Goal: Check status: Check status

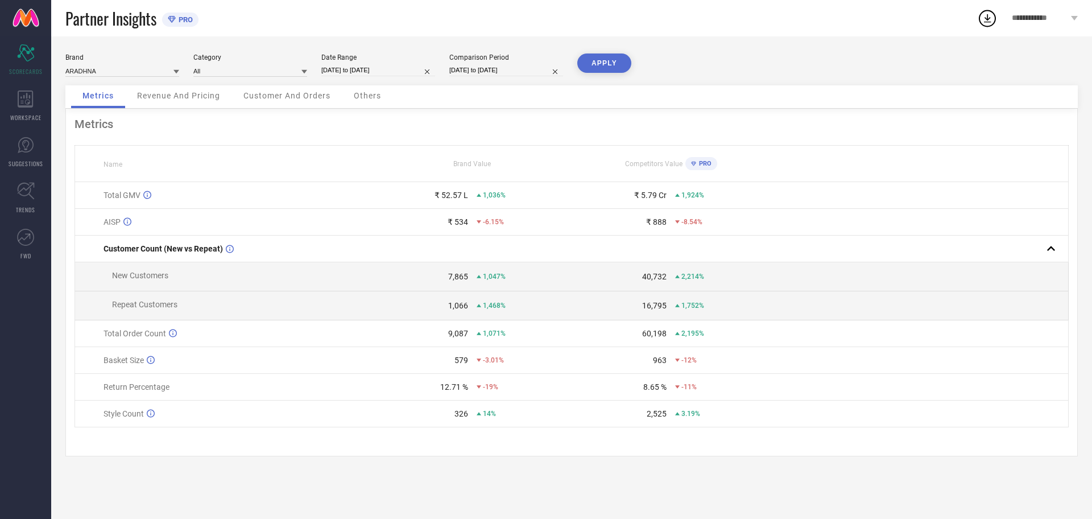
select select "8"
select select "2025"
select select "9"
select select "2025"
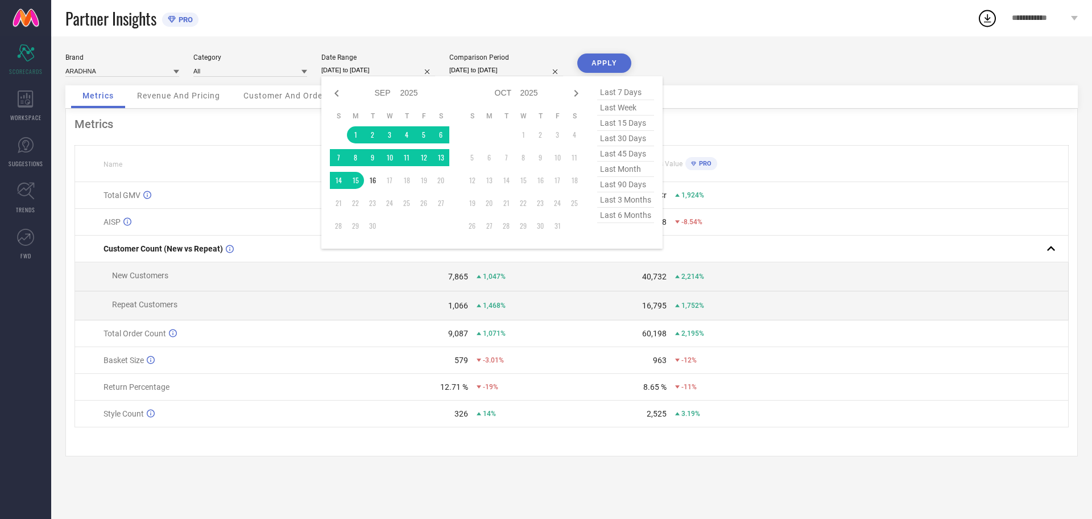
click at [353, 66] on input "[DATE] to [DATE]" at bounding box center [378, 70] width 114 height 12
type input "After [DATE]"
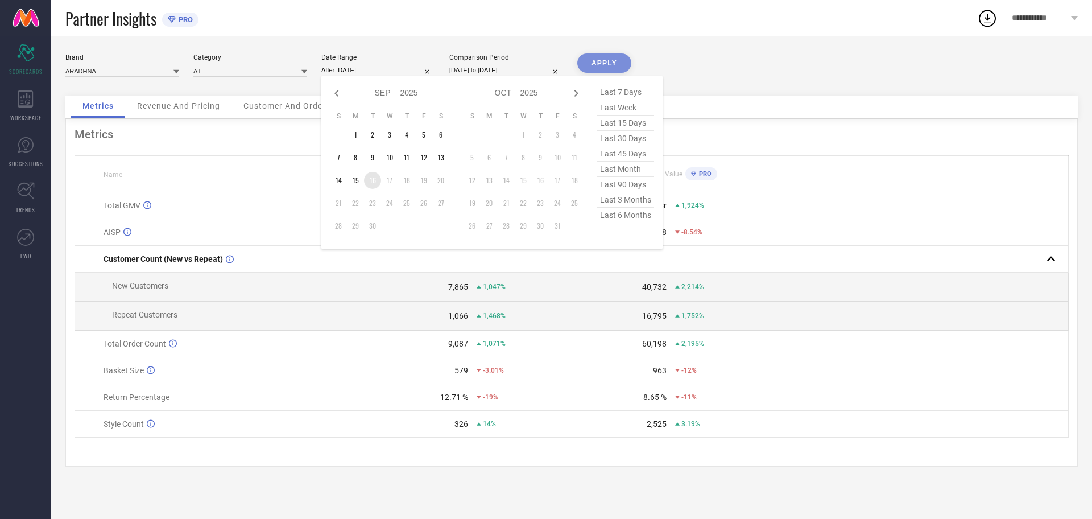
click at [375, 181] on td "16" at bounding box center [372, 180] width 17 height 17
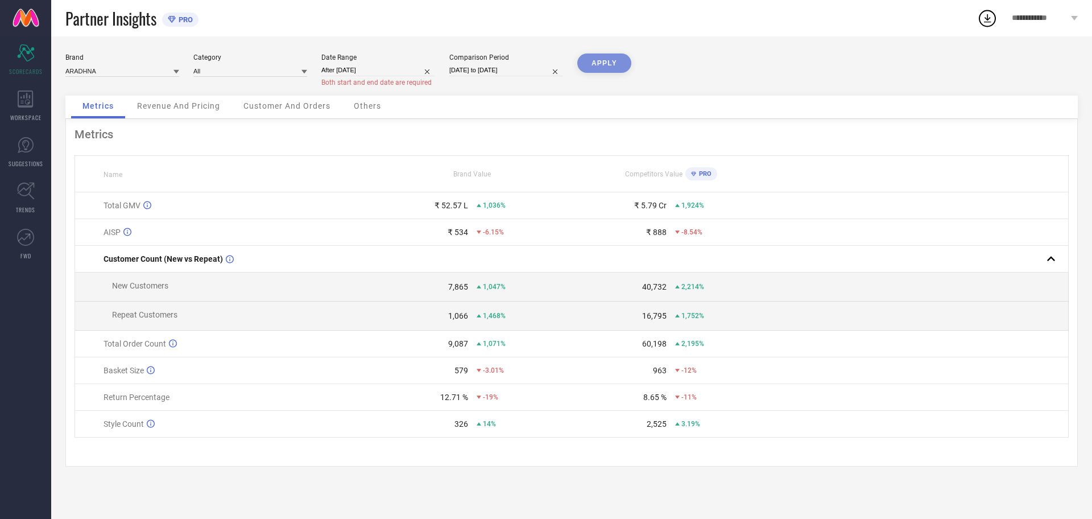
click at [600, 61] on div "APPLY" at bounding box center [604, 74] width 54 height 42
click at [590, 65] on div "APPLY" at bounding box center [604, 74] width 54 height 42
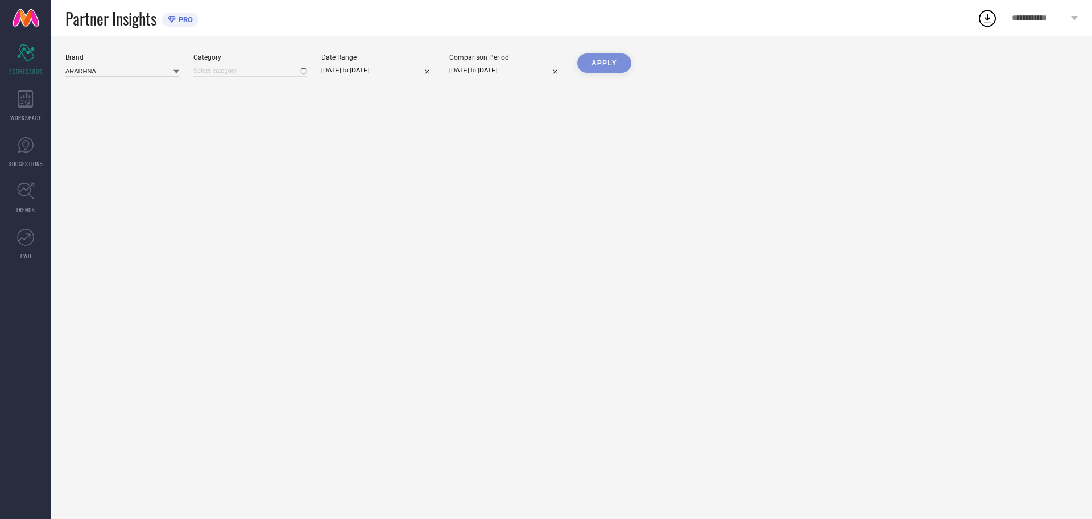
type input "All"
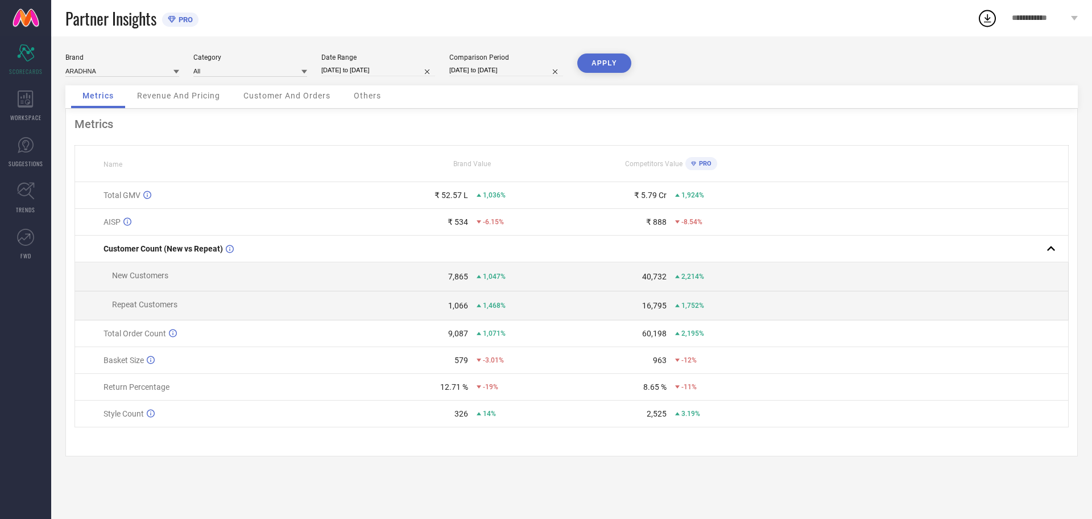
select select "8"
select select "2025"
select select "9"
select select "2025"
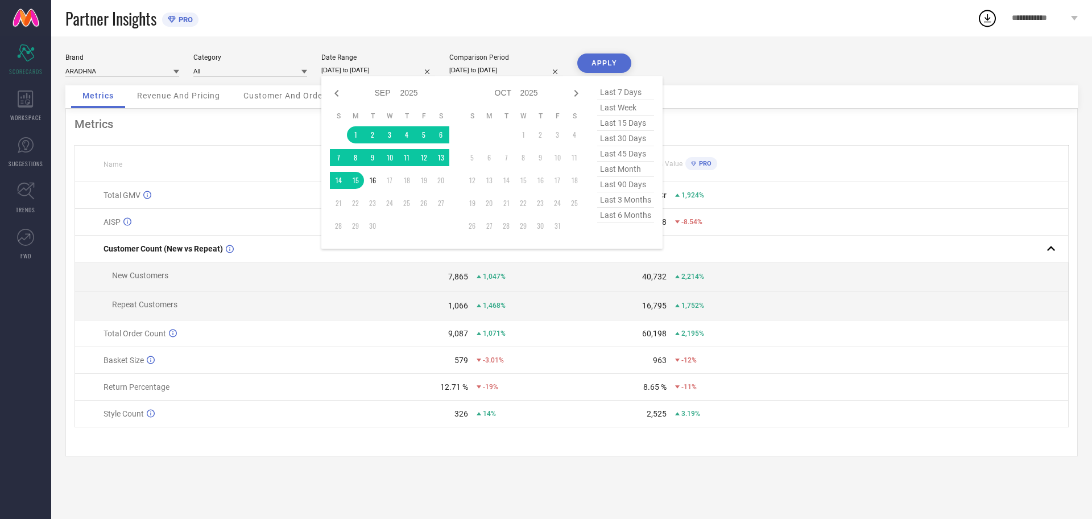
click at [345, 71] on input "[DATE] to [DATE]" at bounding box center [378, 70] width 114 height 12
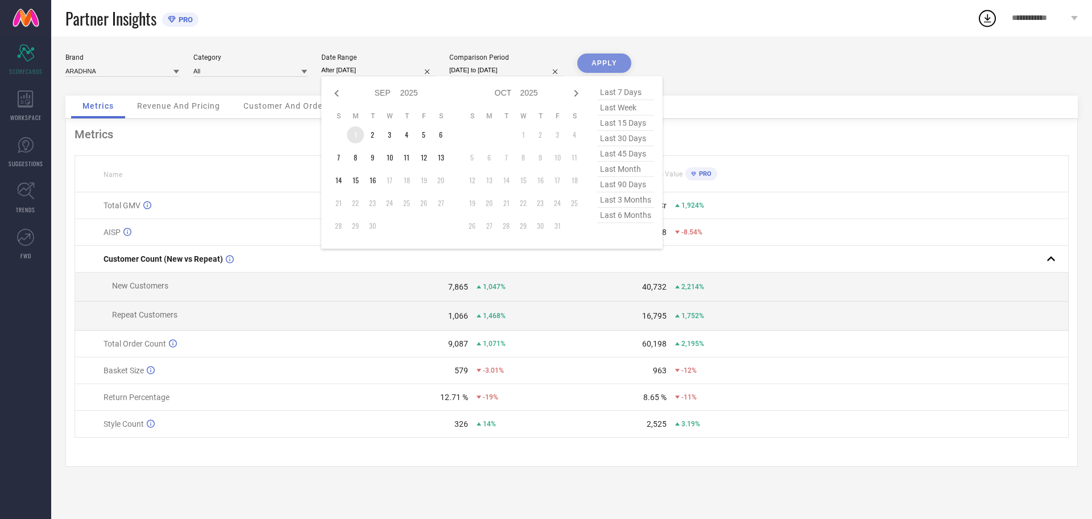
click at [358, 134] on td "1" at bounding box center [355, 134] width 17 height 17
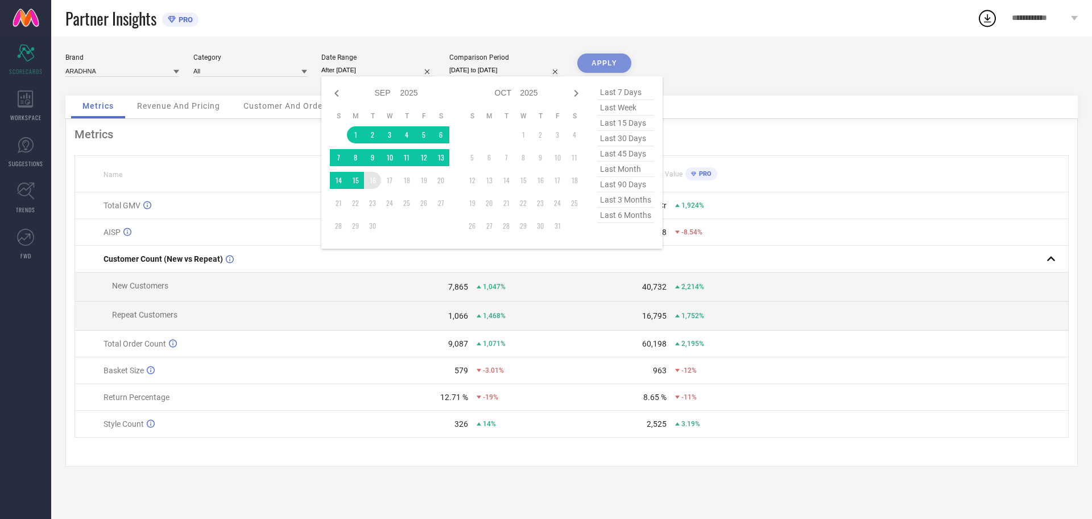
type input "01-09-2025 to 16-09-2025"
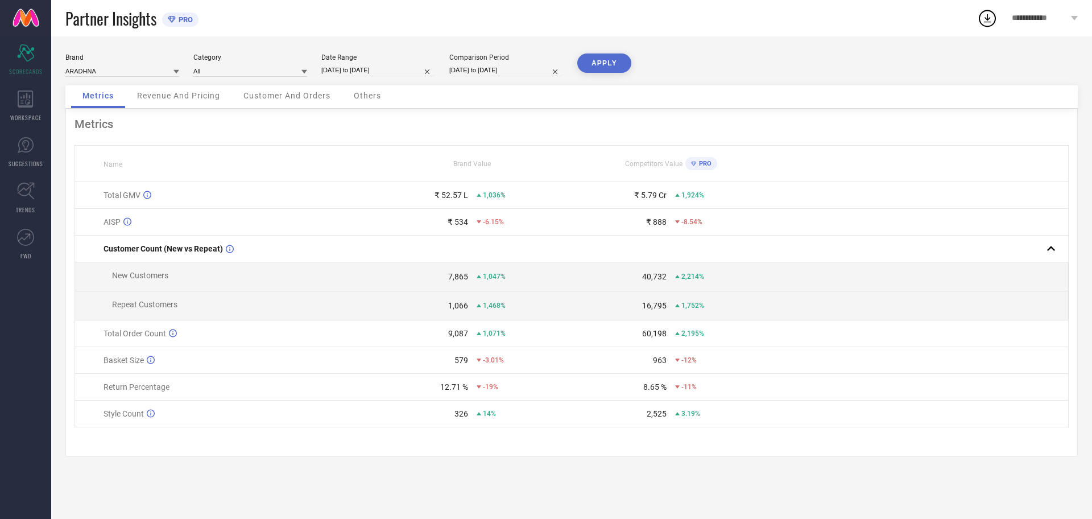
click at [592, 64] on button "APPLY" at bounding box center [604, 62] width 54 height 19
